Goal: Information Seeking & Learning: Find specific fact

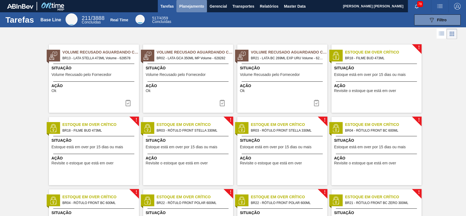
click at [198, 4] on span "Planejamento" at bounding box center [191, 6] width 25 height 7
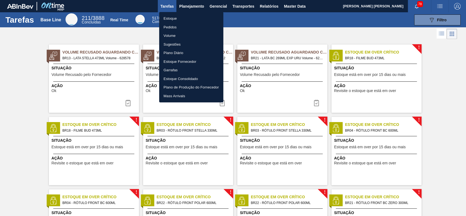
click at [189, 19] on li "Estoque" at bounding box center [191, 18] width 64 height 9
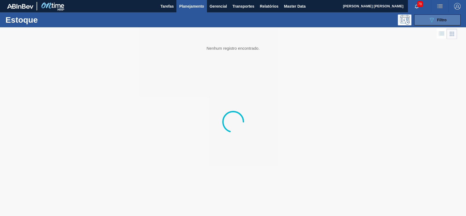
click at [428, 20] on button "089F7B8B-B2A5-4AFE-B5C0-19BA573D28AC Filtro" at bounding box center [437, 19] width 46 height 11
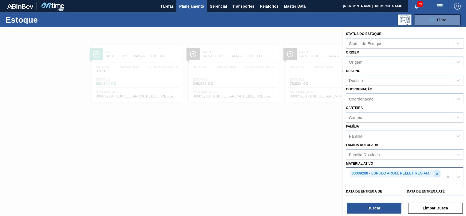
click at [434, 170] on div at bounding box center [437, 173] width 6 height 7
click at [437, 170] on div at bounding box center [437, 173] width 6 height 7
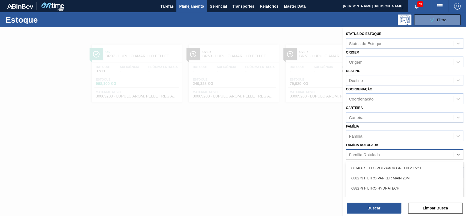
click at [385, 152] on div "Família Rotulada" at bounding box center [399, 154] width 107 height 8
type Rotulada "clarim"
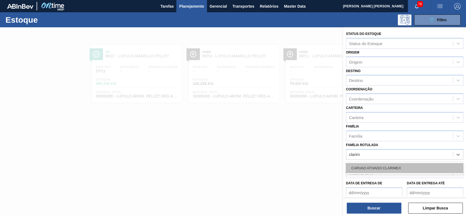
click at [389, 168] on div "CARVAO ATIVADO CLARIMEX" at bounding box center [404, 168] width 117 height 10
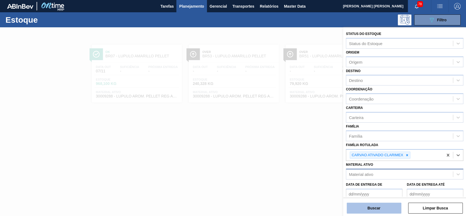
click at [375, 205] on button "Buscar" at bounding box center [374, 207] width 55 height 11
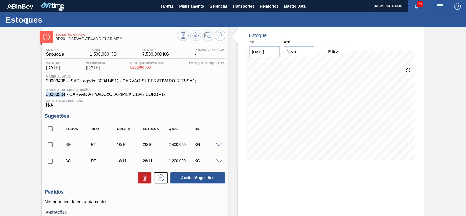
drag, startPoint x: 65, startPoint y: 96, endPoint x: 43, endPoint y: 96, distance: 22.1
click at [43, 96] on div "Unidade Sapucaia PE MIN 1.500,000 KG PE MAX 7.500,000 KG Próxima Entrega - Data…" at bounding box center [135, 147] width 186 height 205
copy span "30003504"
drag, startPoint x: 64, startPoint y: 80, endPoint x: 47, endPoint y: 83, distance: 17.9
click at [47, 83] on span "30003498 - (SAP Legado: 50041491) - CARVAO;SUPERATIVADO;RFB-SA1;" at bounding box center [121, 81] width 150 height 5
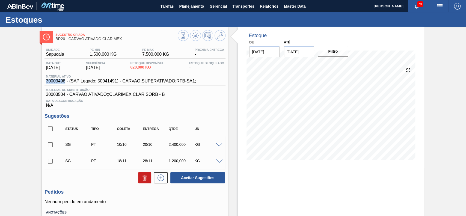
copy span "30003498"
